Goal: Transaction & Acquisition: Book appointment/travel/reservation

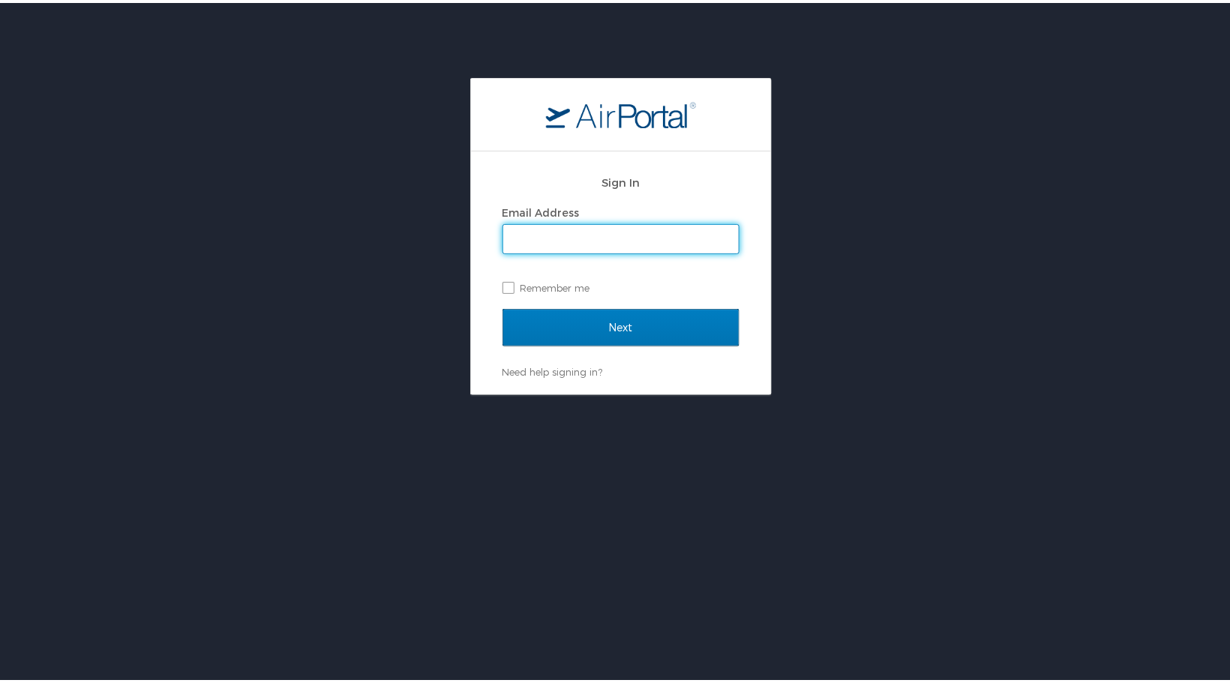
type input "bernita@newgrowth.org"
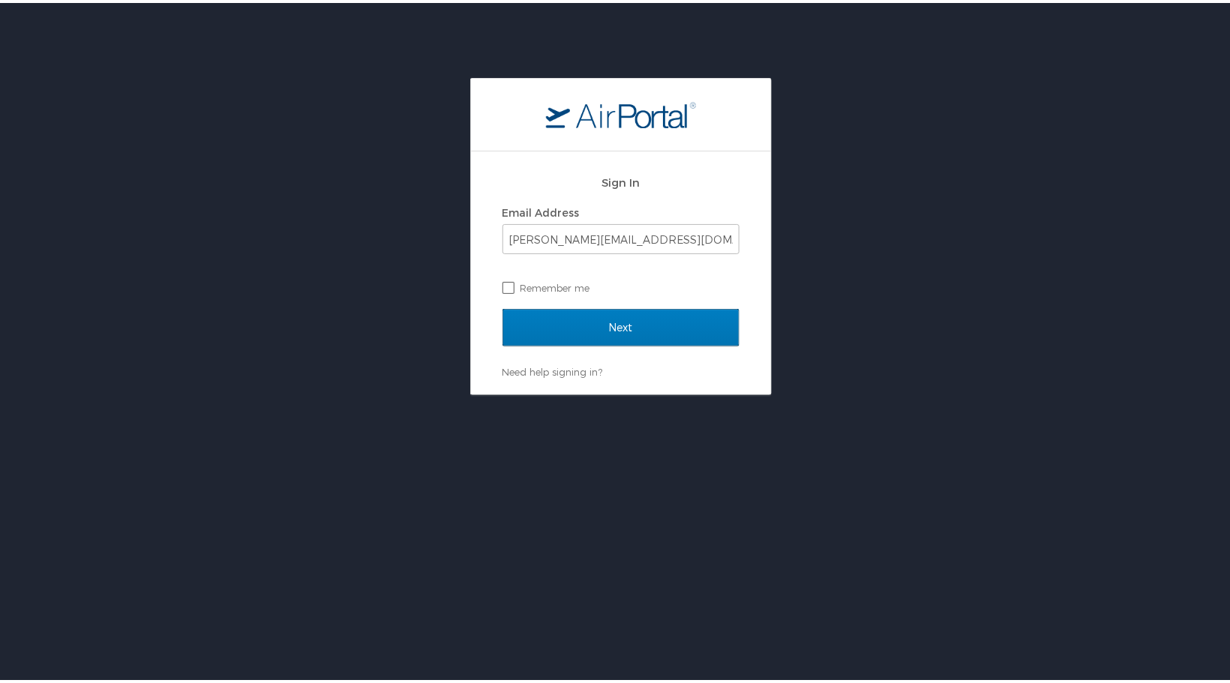
click at [505, 286] on label "Remember me" at bounding box center [620, 285] width 237 height 22
click at [505, 286] on input "Remember me" at bounding box center [507, 284] width 10 height 10
checkbox input "true"
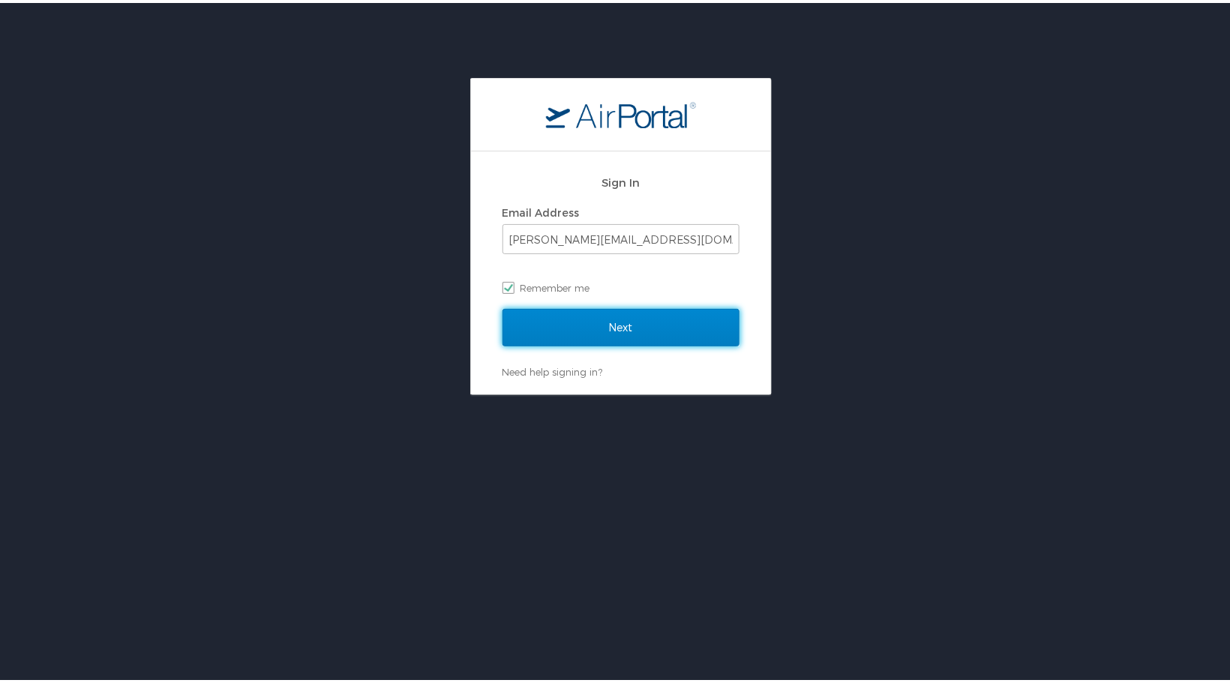
click at [595, 331] on input "Next" at bounding box center [620, 324] width 237 height 37
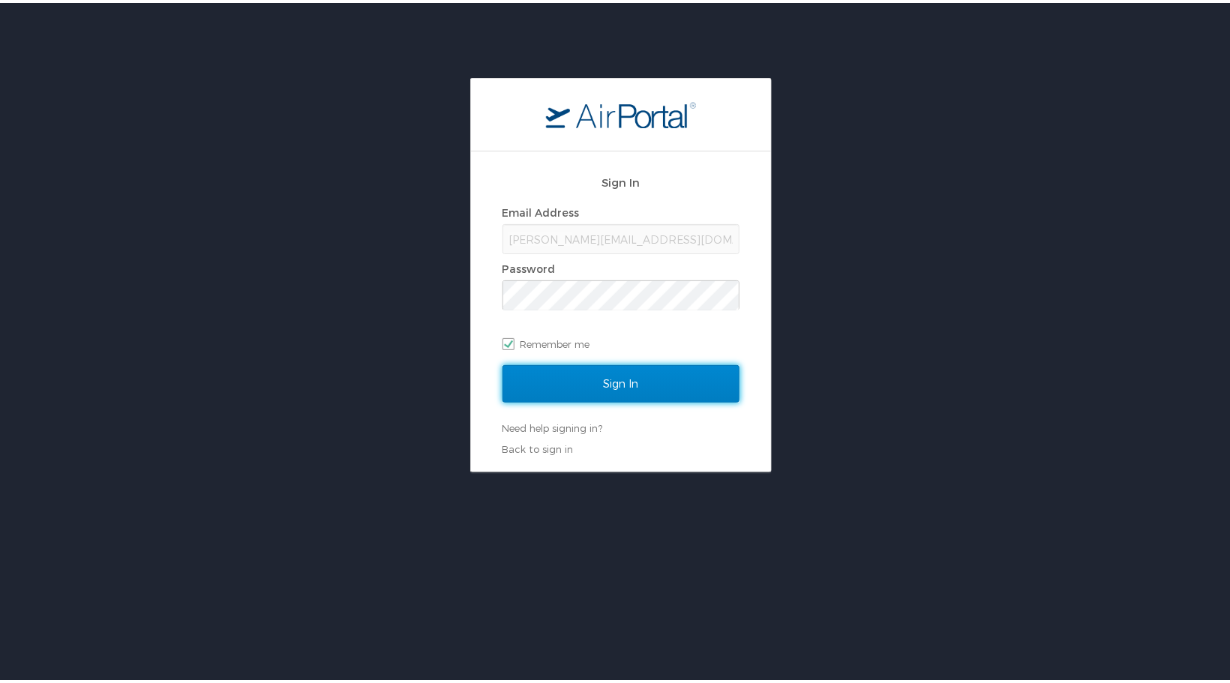
click at [574, 379] on input "Sign In" at bounding box center [620, 380] width 237 height 37
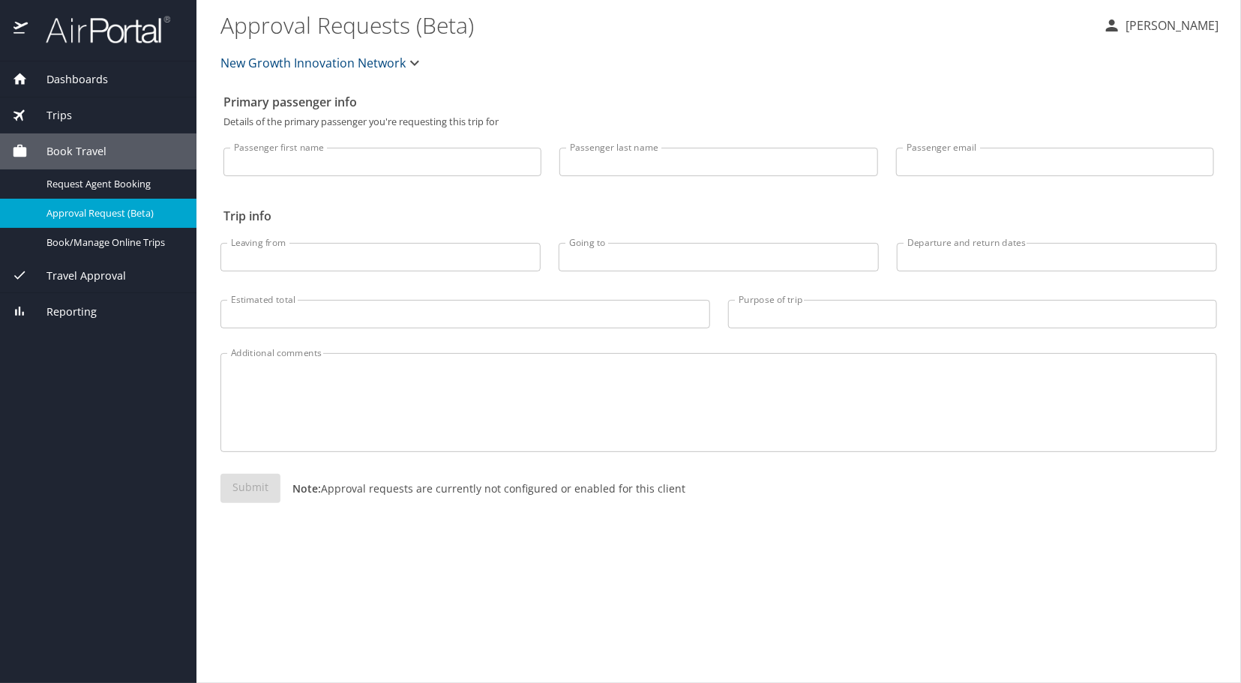
click at [76, 143] on span "Book Travel" at bounding box center [67, 151] width 79 height 16
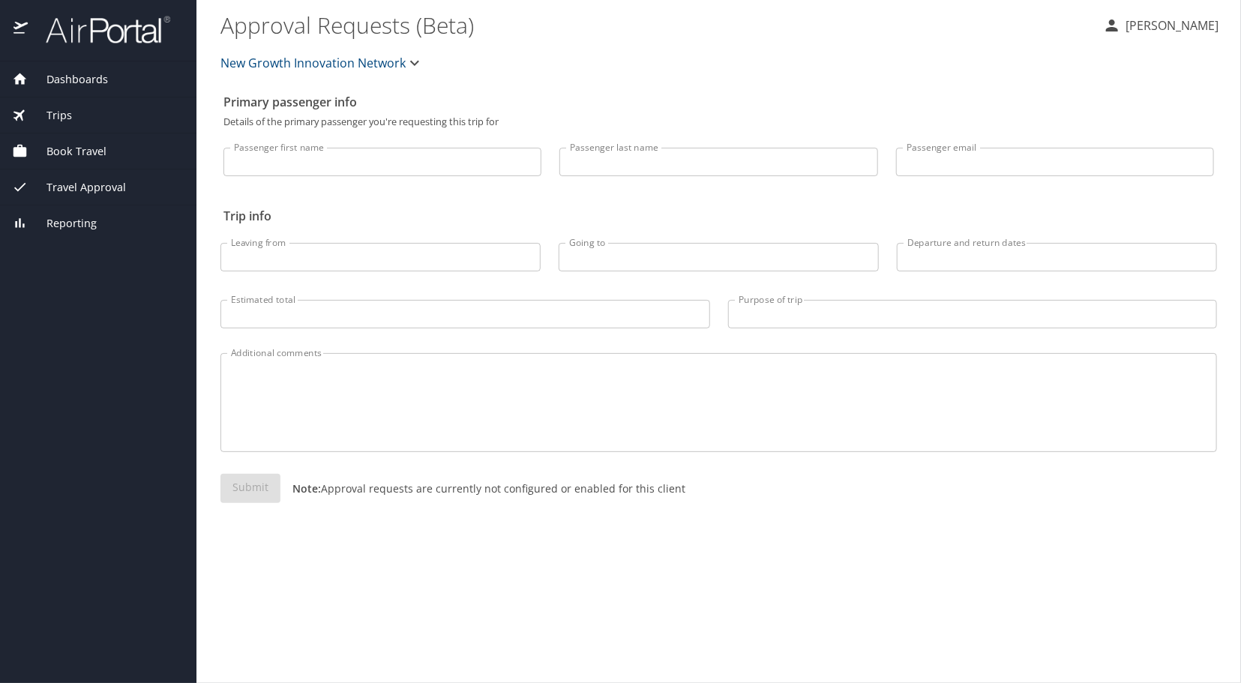
click at [76, 147] on span "Book Travel" at bounding box center [67, 151] width 79 height 16
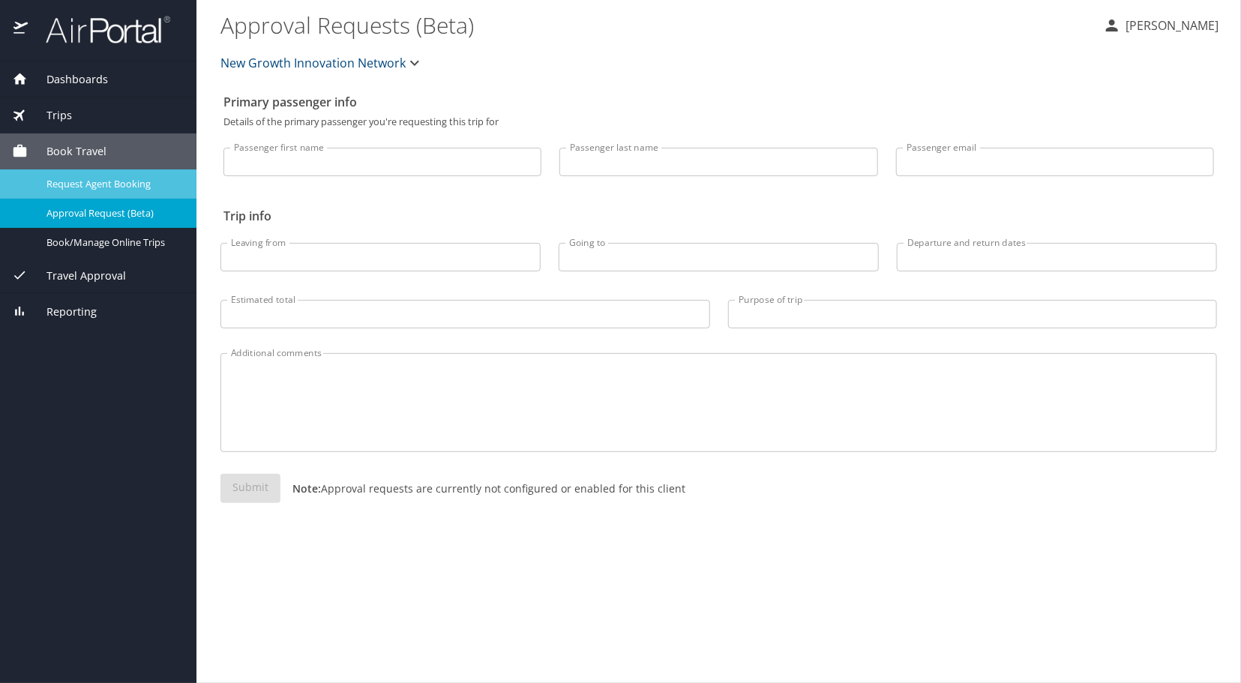
click at [73, 179] on span "Request Agent Booking" at bounding box center [112, 184] width 132 height 14
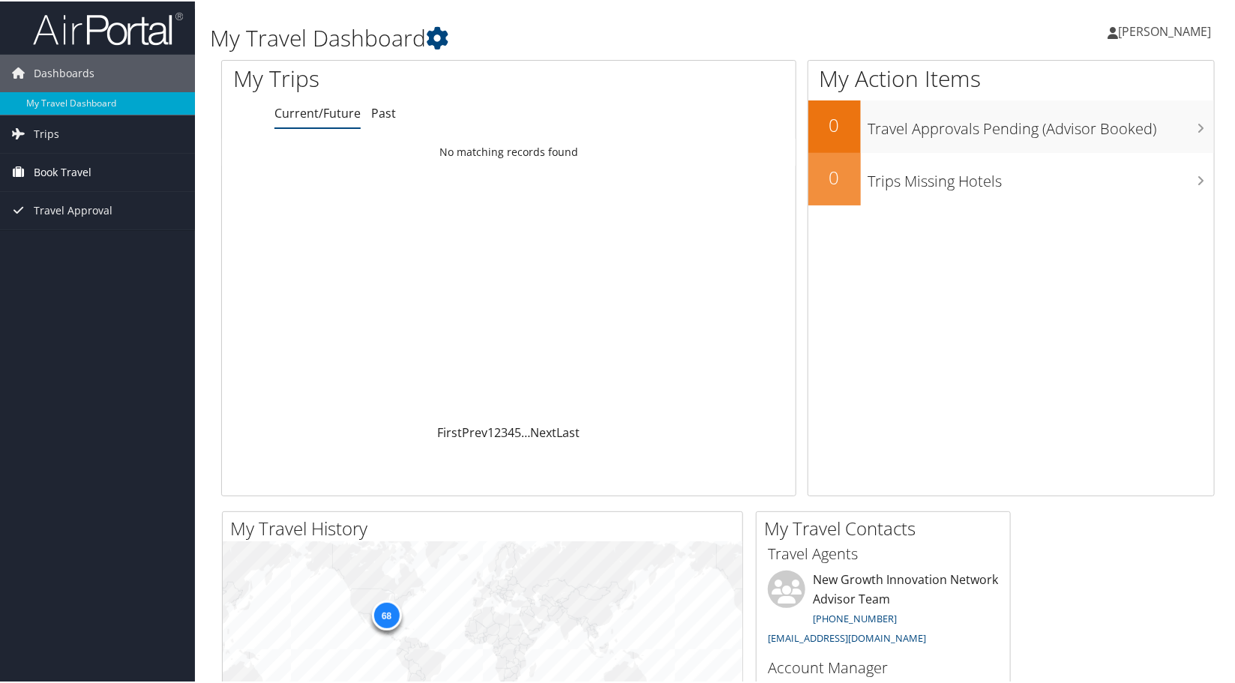
click at [48, 166] on span "Book Travel" at bounding box center [63, 170] width 58 height 37
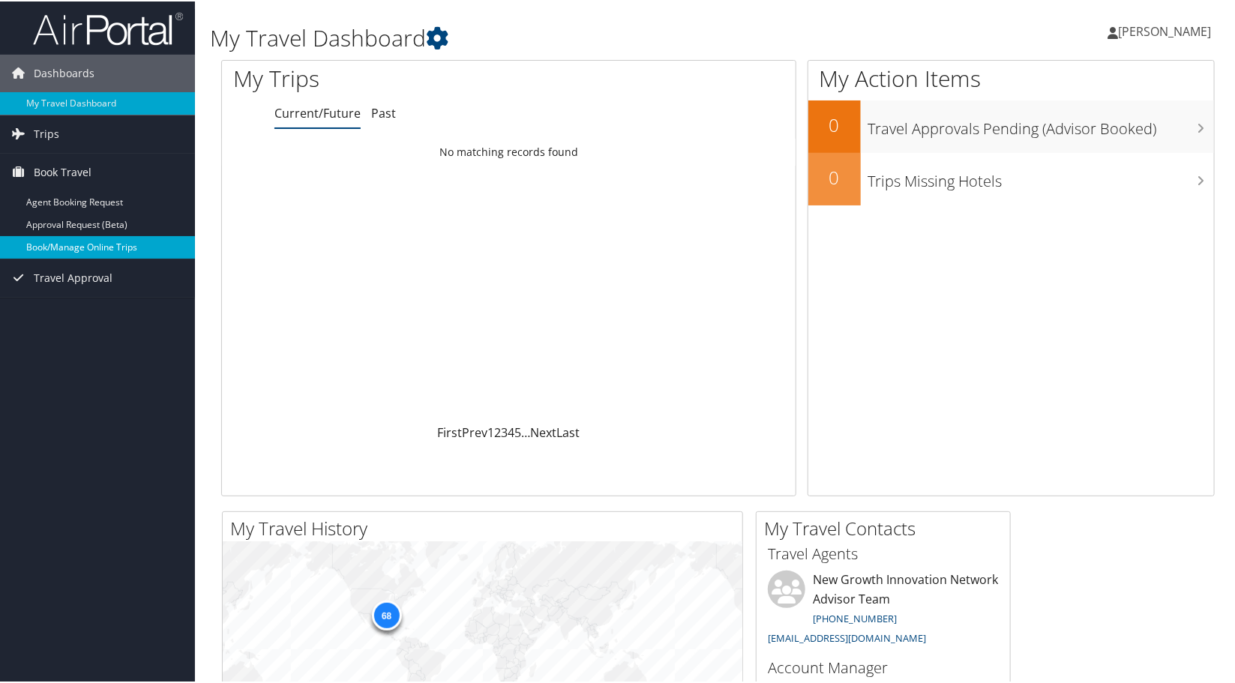
click at [58, 239] on link "Book/Manage Online Trips" at bounding box center [97, 246] width 195 height 22
